Goal: Transaction & Acquisition: Download file/media

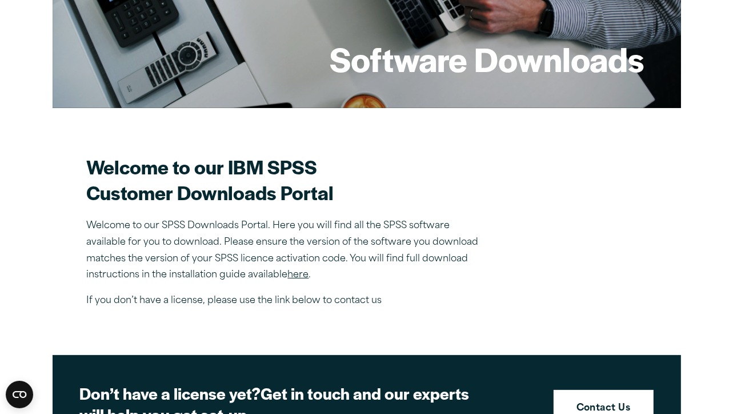
scroll to position [208, 0]
click at [302, 272] on link "here" at bounding box center [298, 274] width 21 height 9
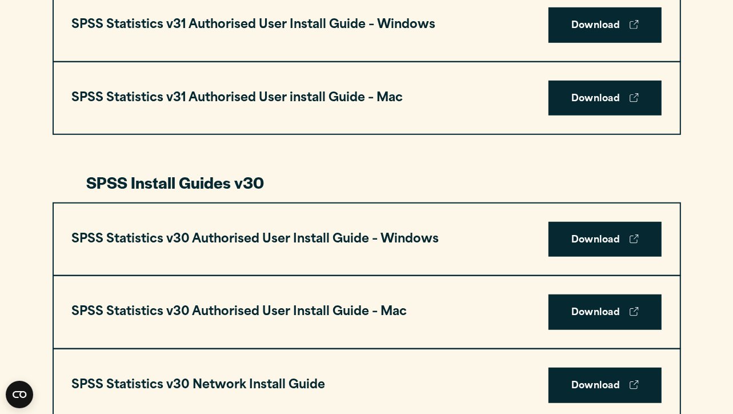
scroll to position [681, 0]
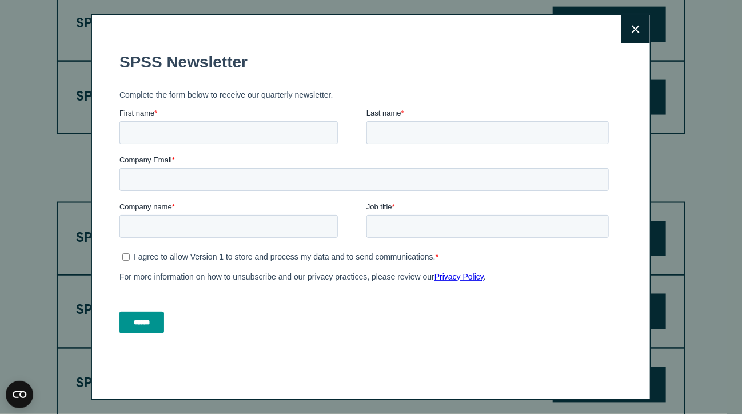
click at [626, 35] on button "Close" at bounding box center [635, 29] width 29 height 29
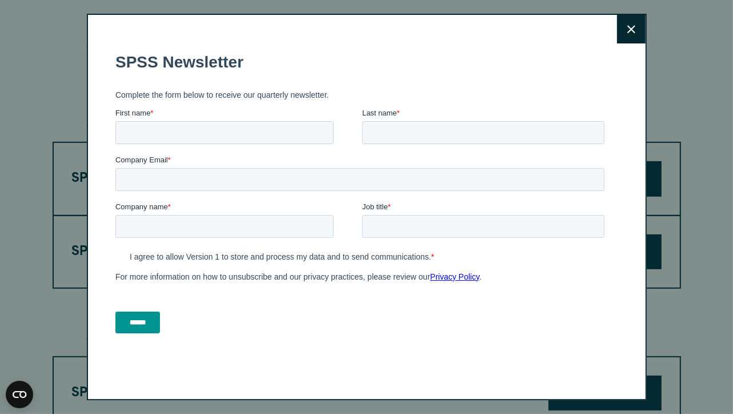
scroll to position [526, 0]
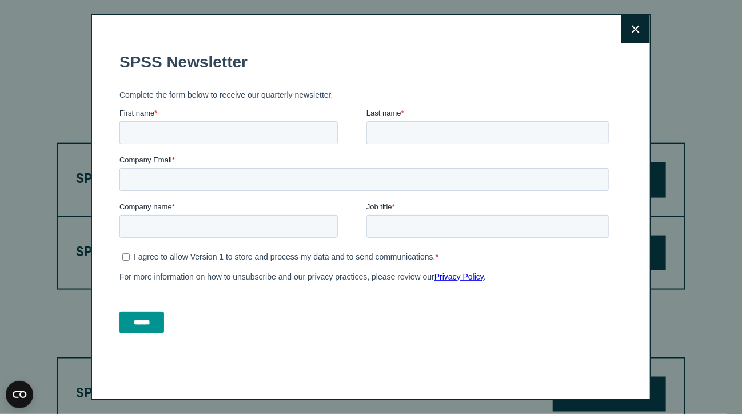
click at [629, 23] on button "Close" at bounding box center [635, 29] width 29 height 29
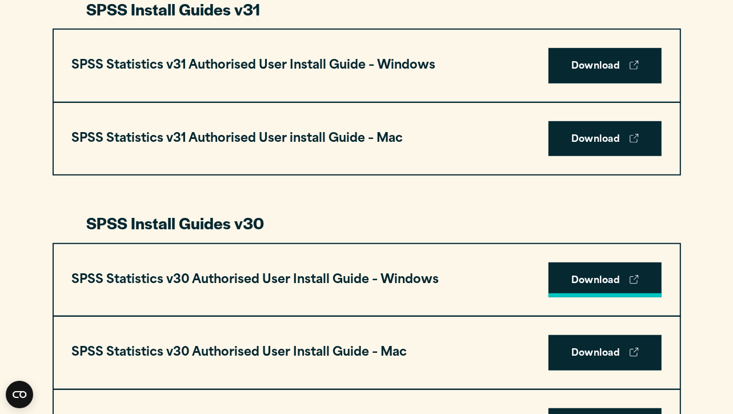
scroll to position [651, 0]
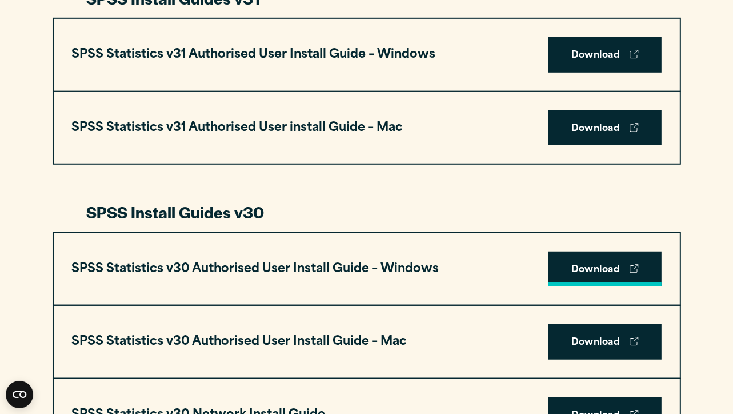
click at [598, 271] on link "Download" at bounding box center [605, 268] width 113 height 35
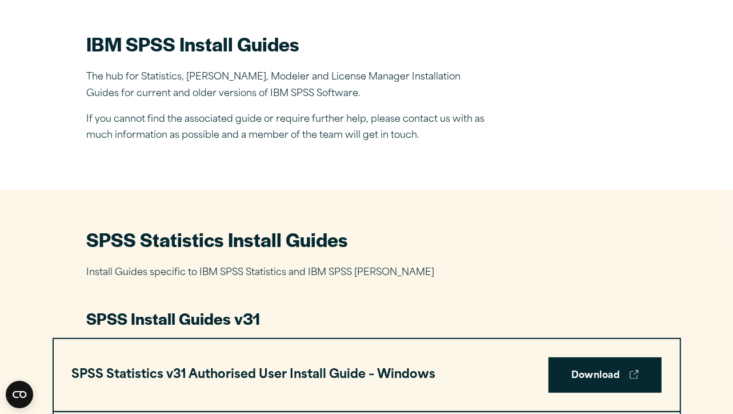
scroll to position [331, 0]
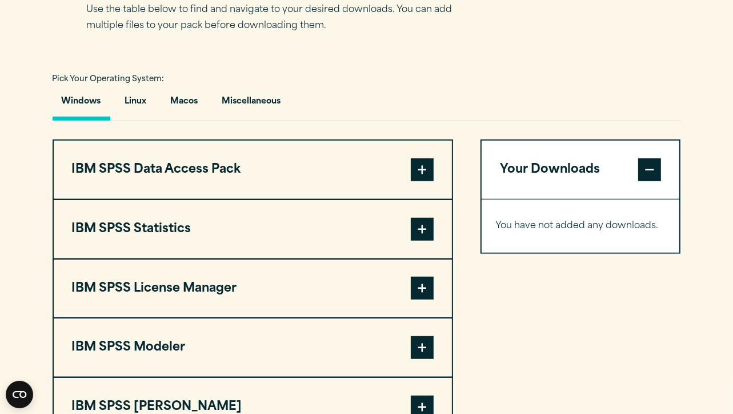
scroll to position [791, 0]
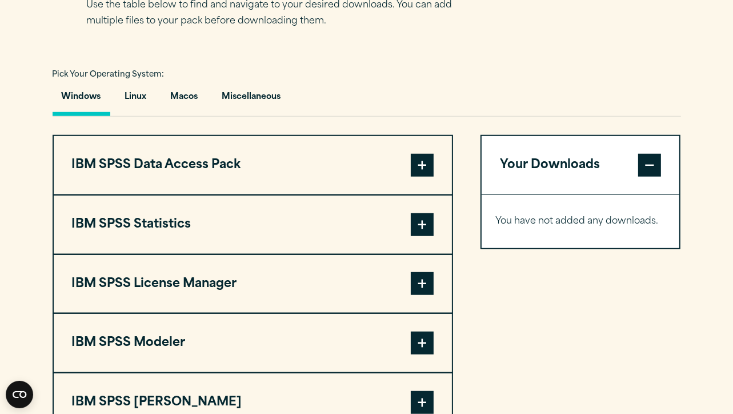
click at [265, 236] on button "IBM SPSS Statistics" at bounding box center [253, 224] width 398 height 58
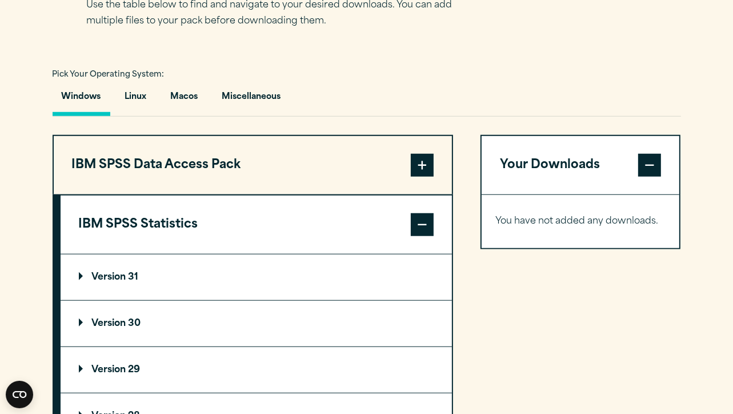
click at [251, 329] on summary "Version 30" at bounding box center [256, 324] width 391 height 46
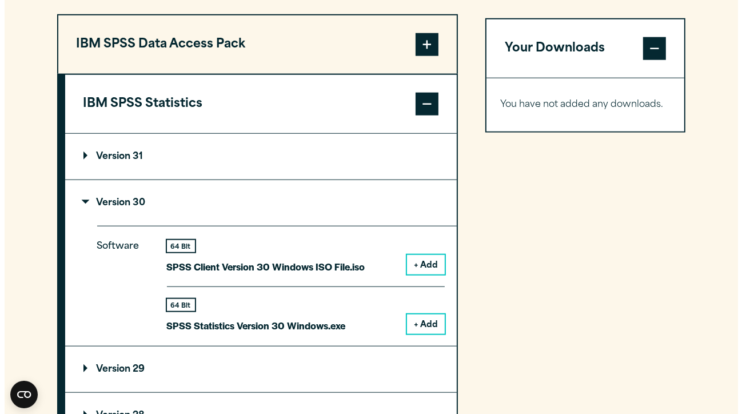
scroll to position [914, 0]
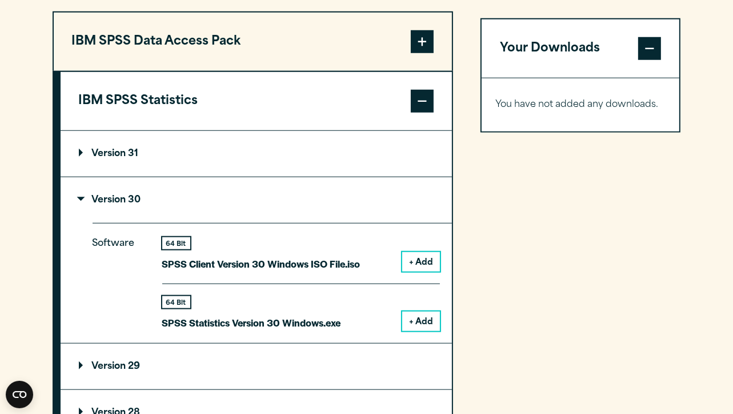
click at [427, 319] on button "+ Add" at bounding box center [421, 320] width 38 height 19
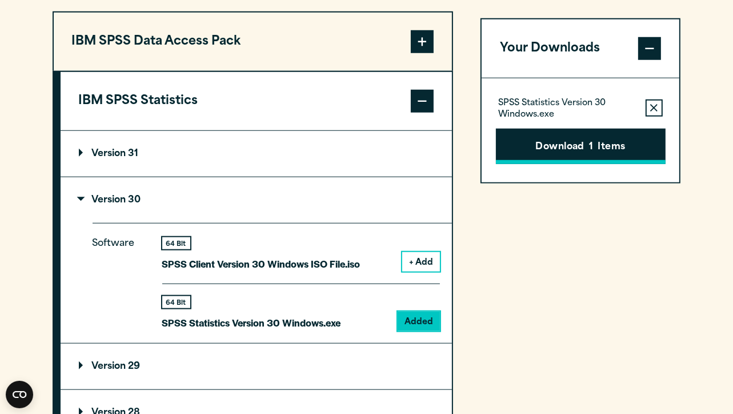
click at [631, 146] on button "Download 1 Items" at bounding box center [581, 146] width 170 height 35
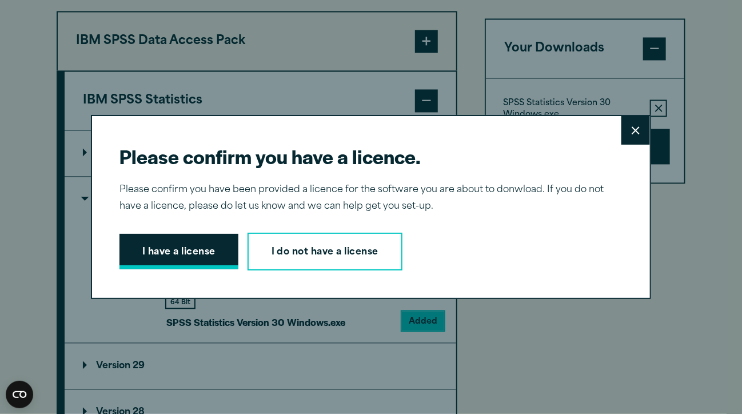
click at [213, 255] on button "I have a license" at bounding box center [178, 251] width 119 height 35
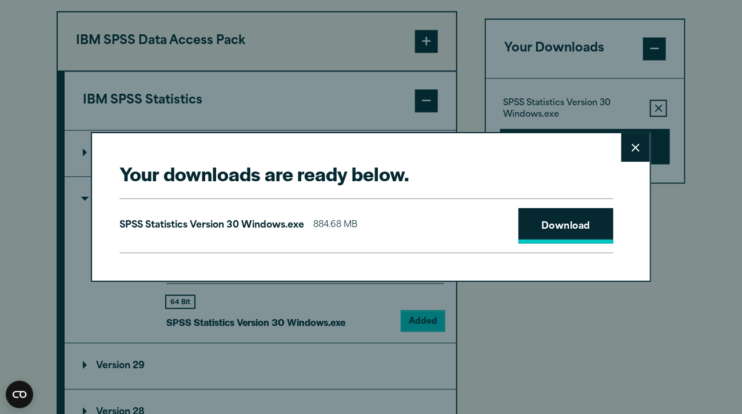
click at [530, 238] on link "Download" at bounding box center [565, 225] width 95 height 35
